Goal: Task Accomplishment & Management: Use online tool/utility

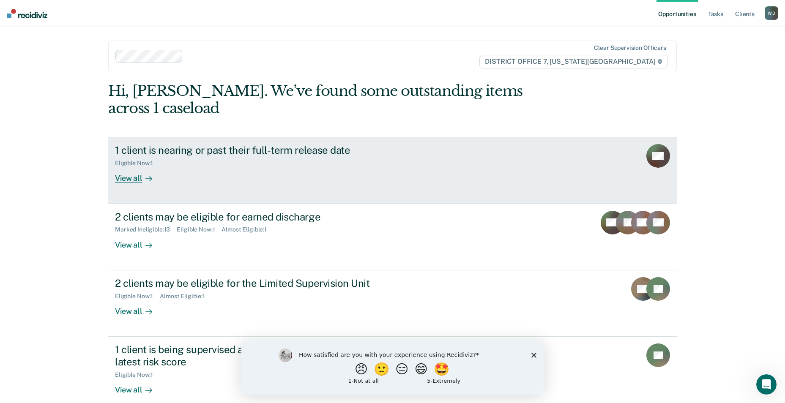
click at [224, 144] on div "1 client is nearing or past their full-term release date" at bounding box center [263, 150] width 297 height 12
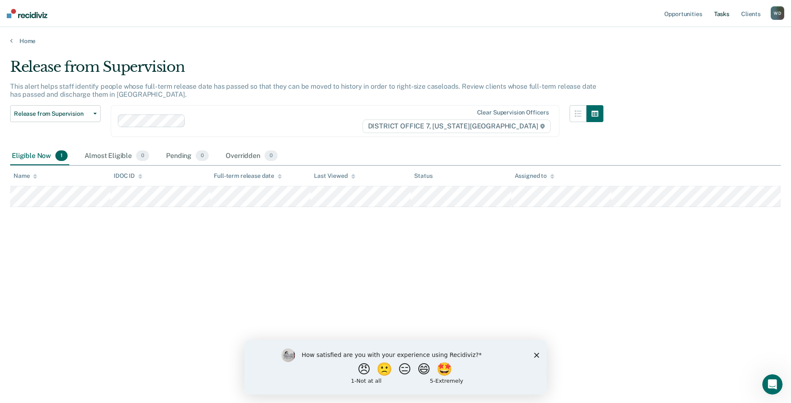
click at [718, 13] on link "Tasks" at bounding box center [721, 13] width 19 height 27
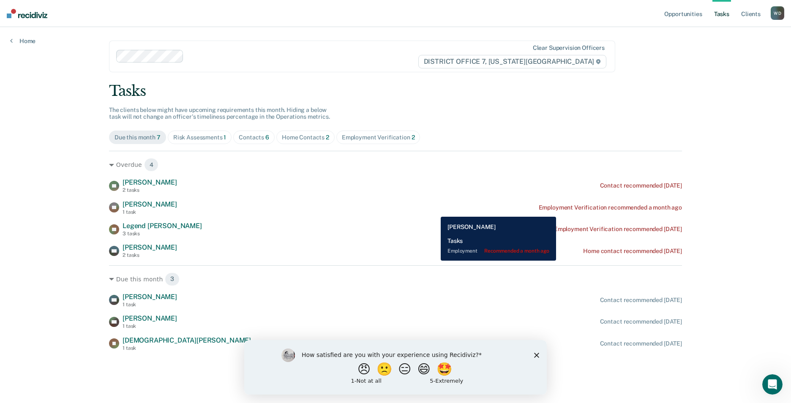
drag, startPoint x: 434, startPoint y: 210, endPoint x: 376, endPoint y: 207, distance: 58.8
click at [376, 207] on div "BB [PERSON_NAME] 1 task Employment Verification recommended a month ago" at bounding box center [395, 207] width 573 height 15
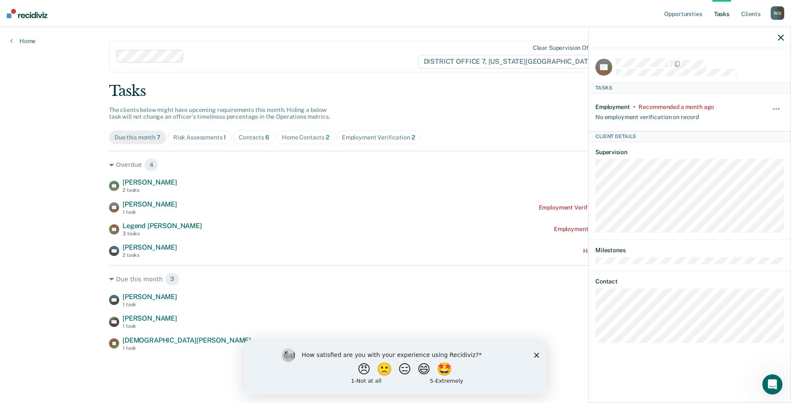
click at [390, 264] on div "Overdue 4 [PERSON_NAME] 2 tasks Contact recommended [DATE] BB [PERSON_NAME] 1 t…" at bounding box center [395, 251] width 573 height 200
click at [780, 39] on icon "button" at bounding box center [781, 38] width 6 height 6
